Goal: Information Seeking & Learning: Learn about a topic

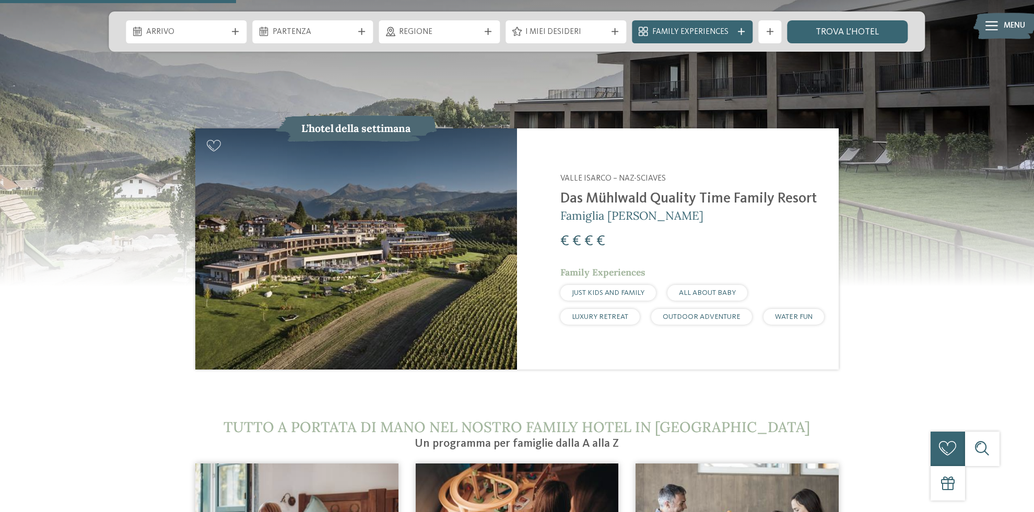
scroll to position [1220, 0]
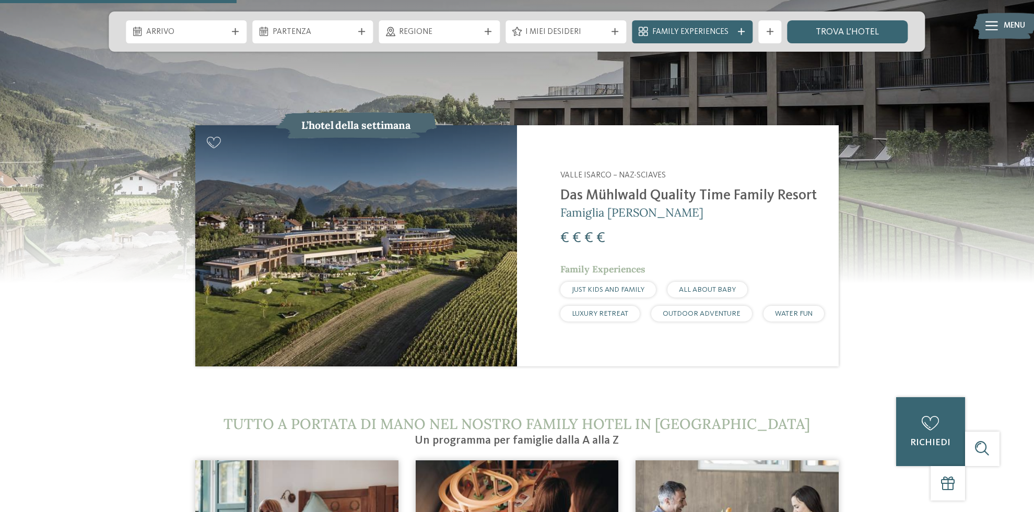
click at [670, 217] on div "Valle Isarco – Naz-Sciaves Das Mühlwald Quality Time Family Resort Famiglia Tau…" at bounding box center [692, 245] width 264 height 151
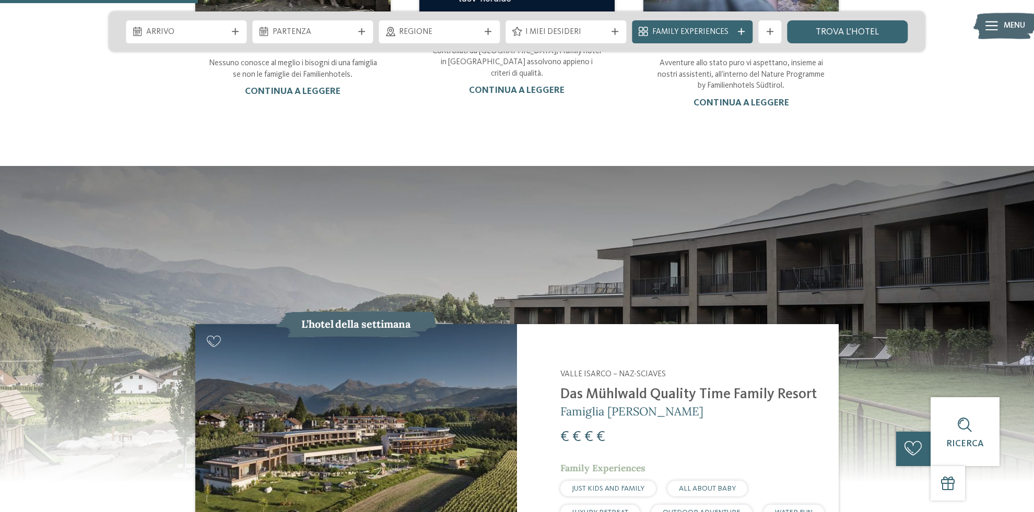
scroll to position [1020, 0]
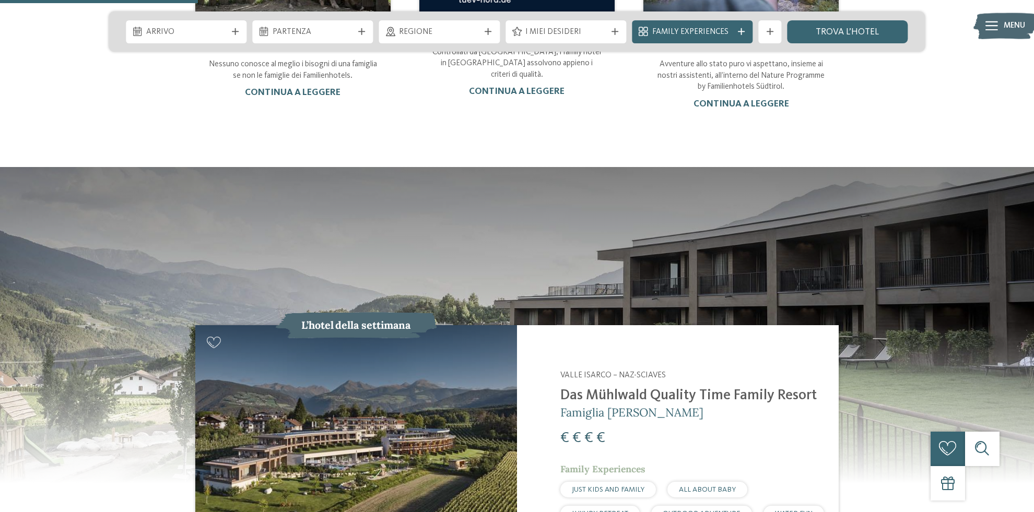
drag, startPoint x: 822, startPoint y: 365, endPoint x: 800, endPoint y: 365, distance: 21.4
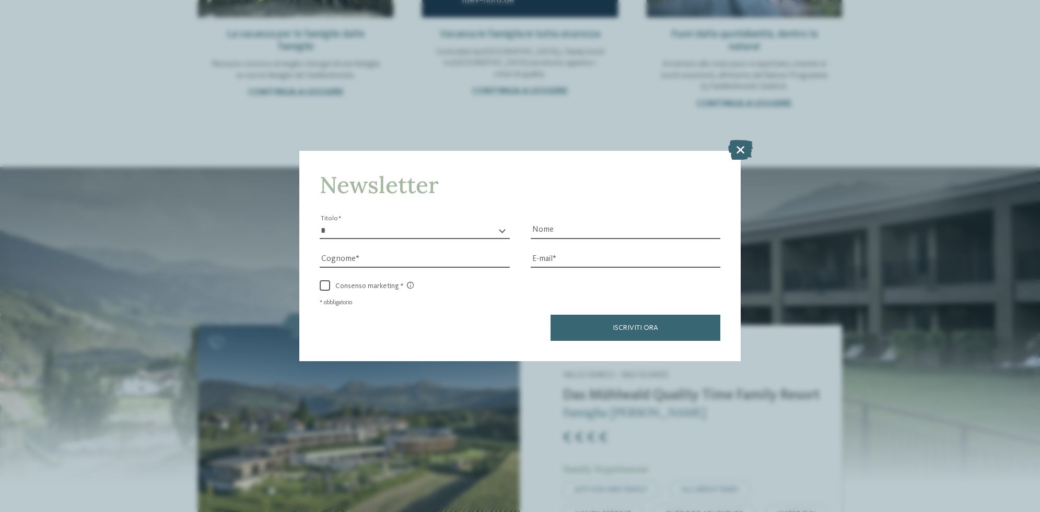
click at [740, 140] on icon at bounding box center [740, 150] width 25 height 20
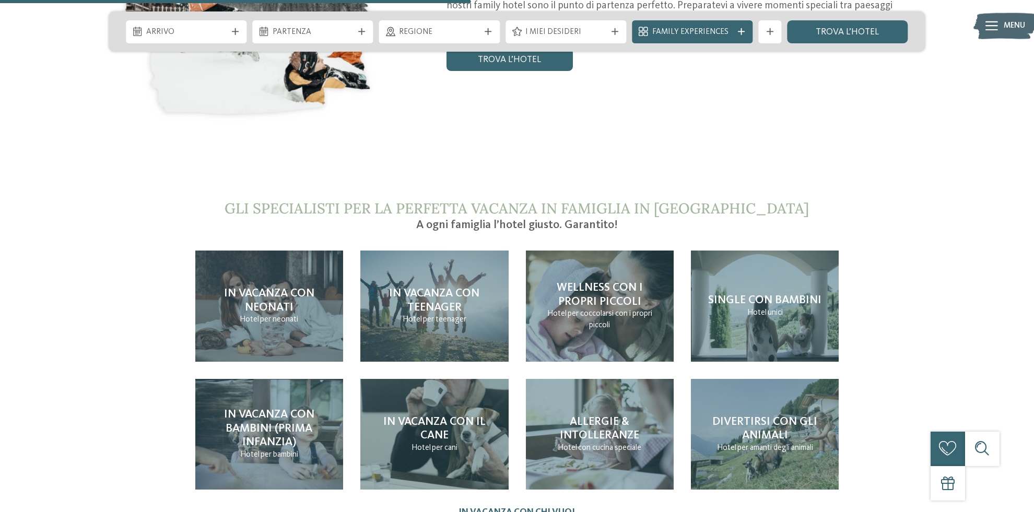
scroll to position [2424, 0]
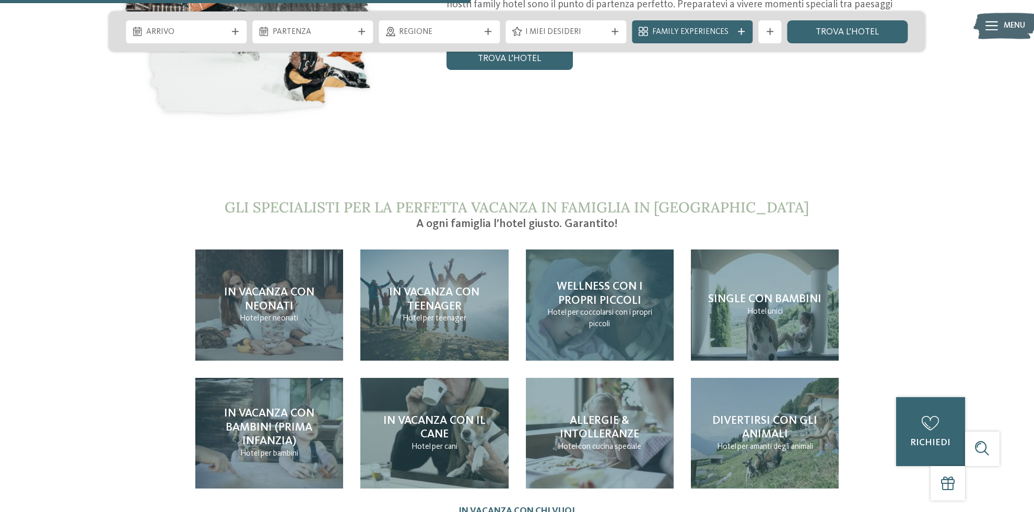
click at [598, 281] on span "Wellness con i propri piccoli" at bounding box center [600, 293] width 86 height 25
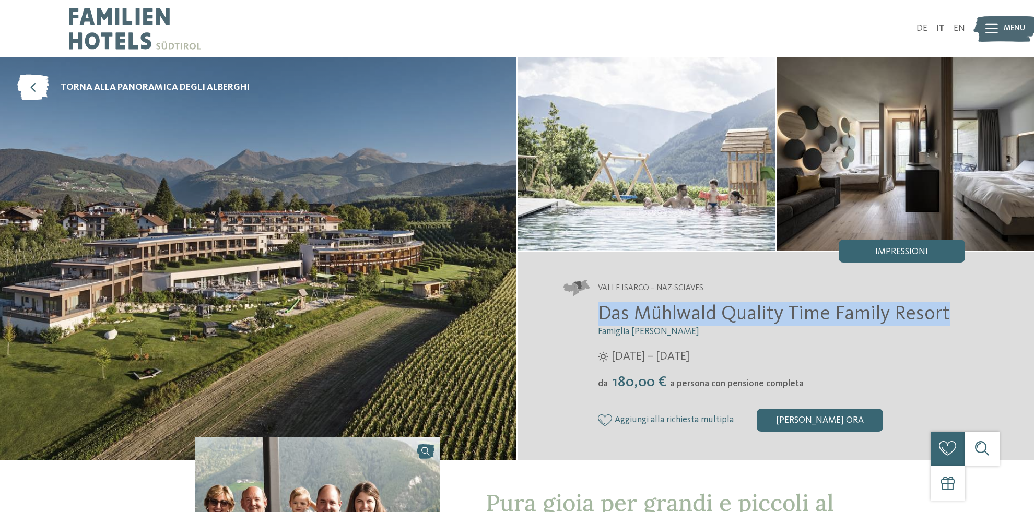
drag, startPoint x: 600, startPoint y: 313, endPoint x: 952, endPoint y: 320, distance: 352.6
click at [952, 320] on h2 "Das Mühlwald Quality Time Family Resort" at bounding box center [781, 314] width 367 height 24
copy span "Das Mühlwald Quality Time Family Resort"
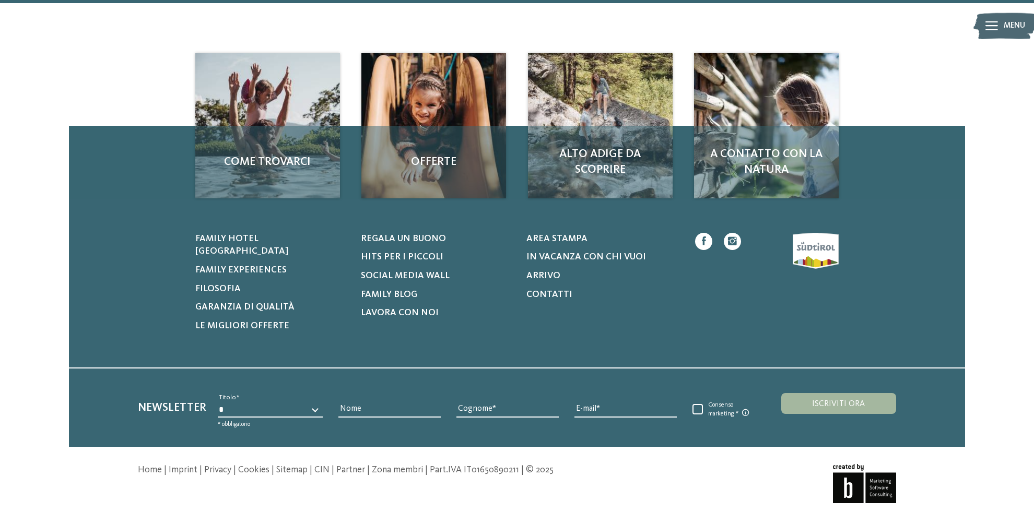
scroll to position [1642, 0]
click at [253, 235] on span "Family hotel [GEOGRAPHIC_DATA]" at bounding box center [241, 246] width 93 height 22
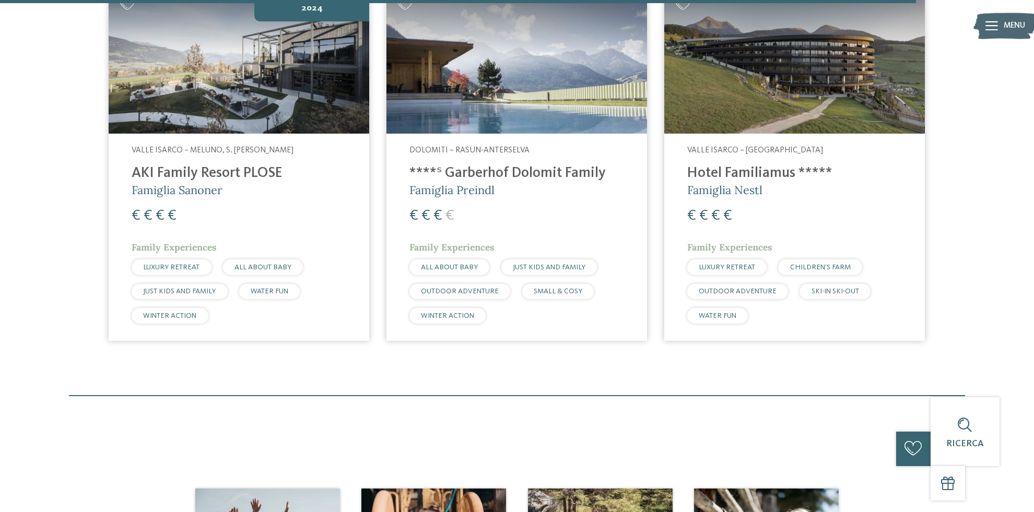
scroll to position [3449, 0]
